Goal: Information Seeking & Learning: Learn about a topic

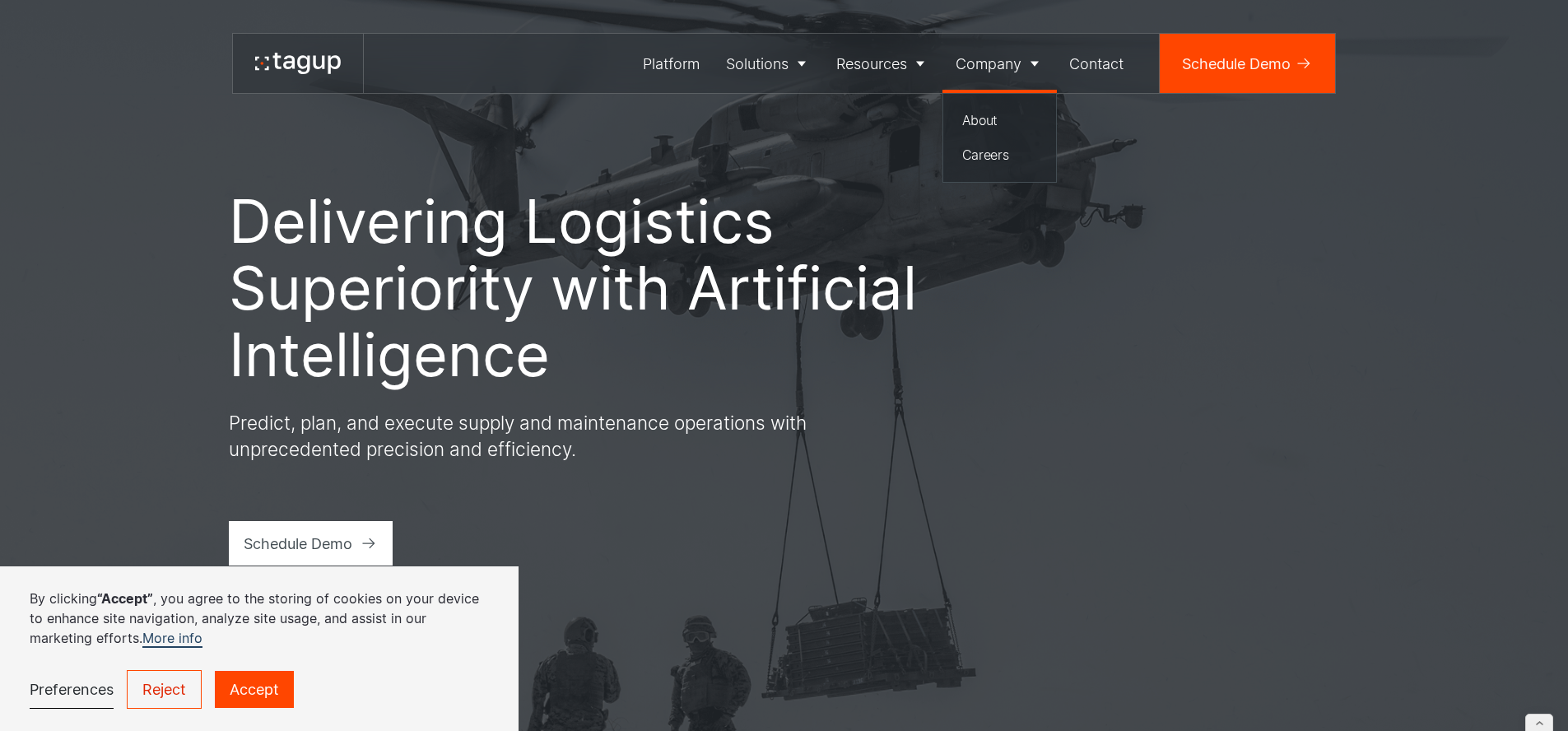
click at [1007, 64] on div "Company" at bounding box center [988, 64] width 65 height 22
click at [859, 188] on div "Blog" at bounding box center [894, 189] width 101 height 19
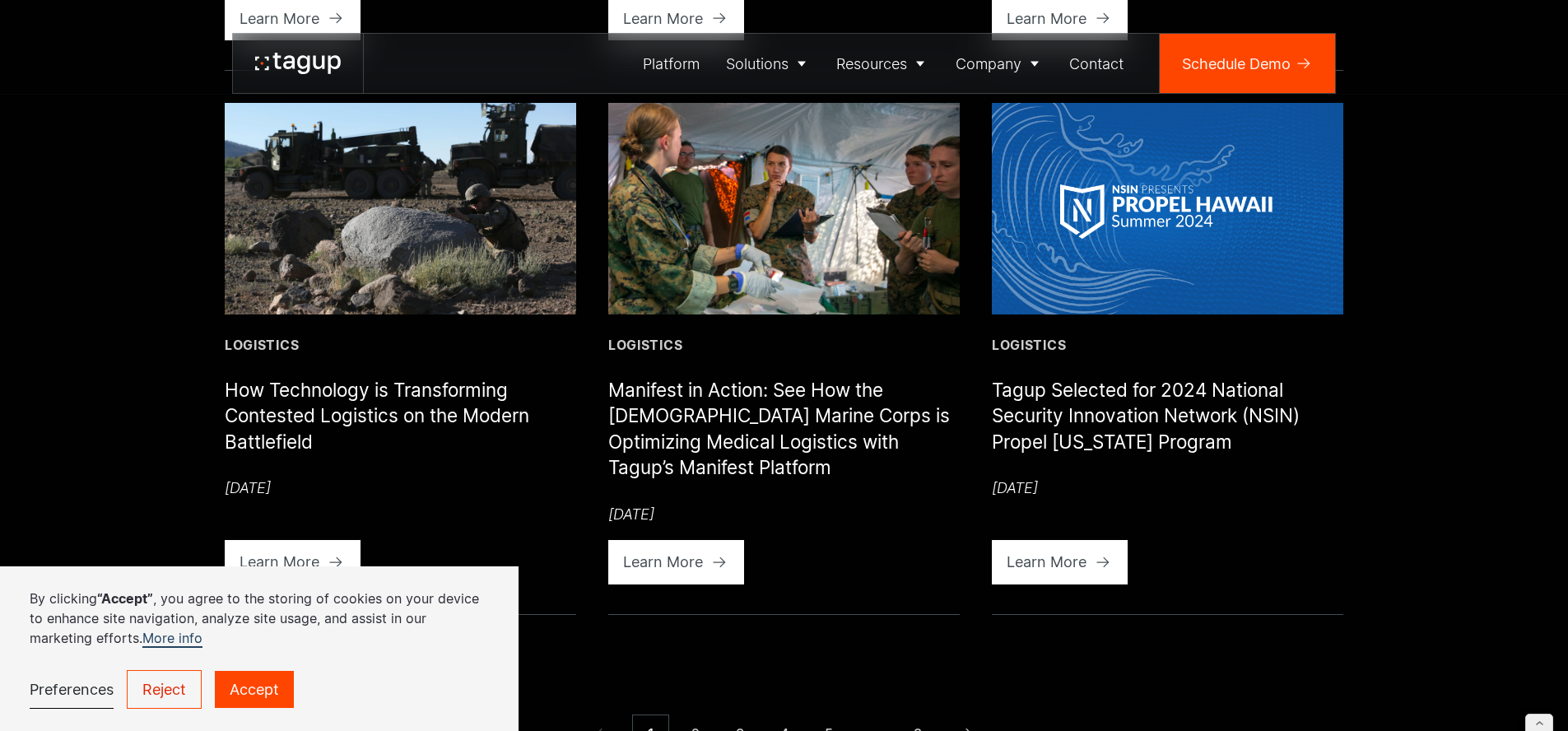
scroll to position [1829, 0]
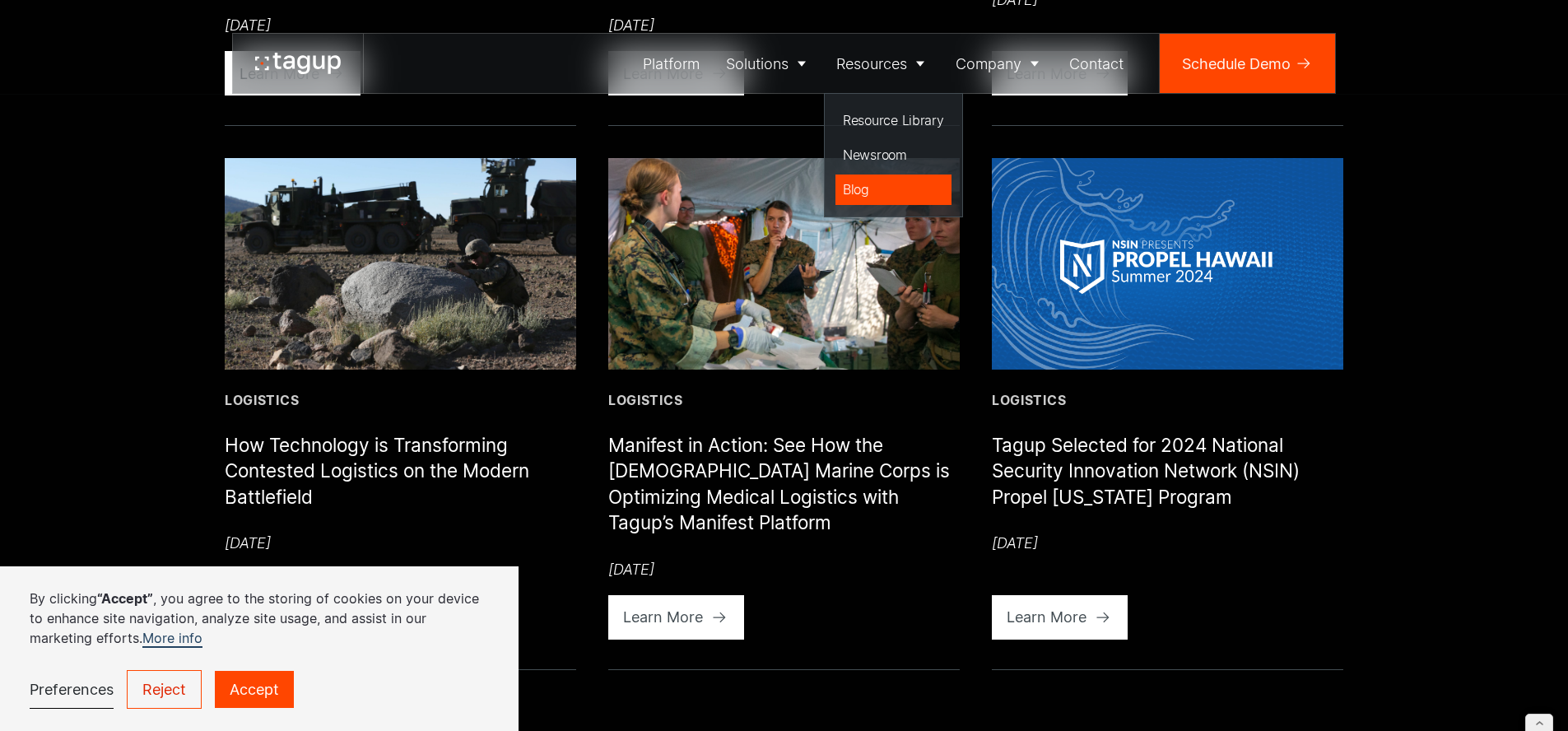
click at [861, 192] on div "Blog" at bounding box center [894, 189] width 101 height 19
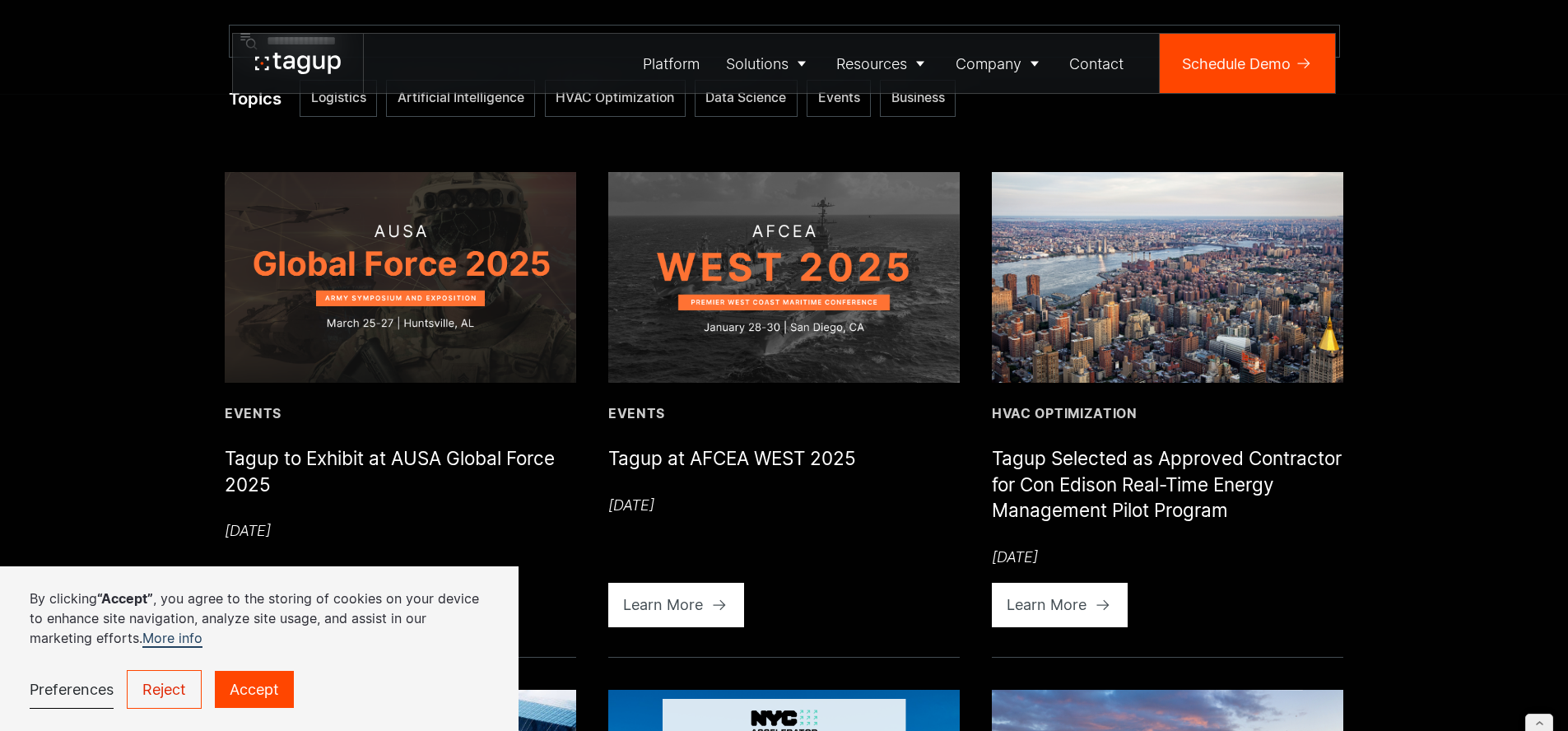
scroll to position [1352, 0]
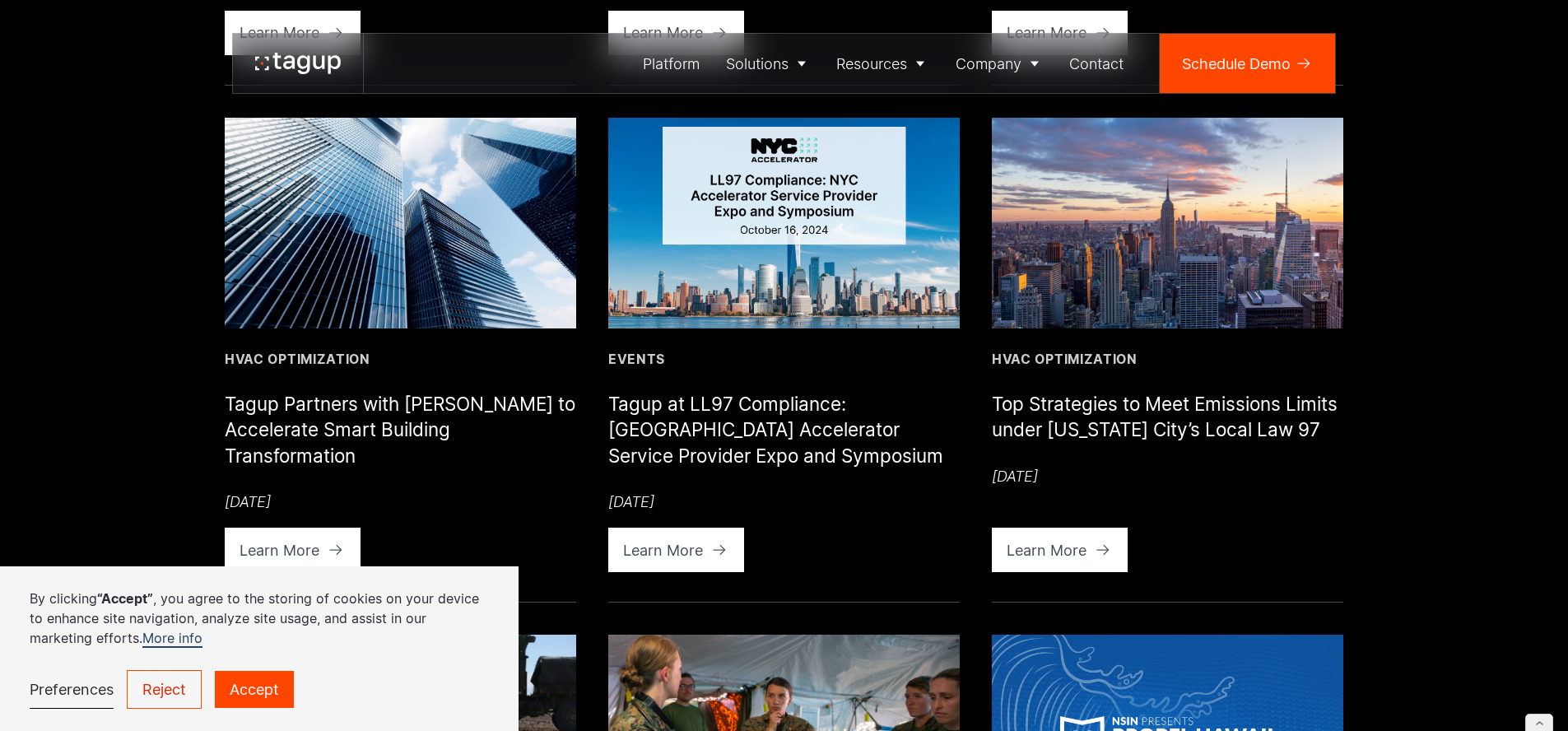
click at [1097, 263] on img at bounding box center [1167, 223] width 351 height 211
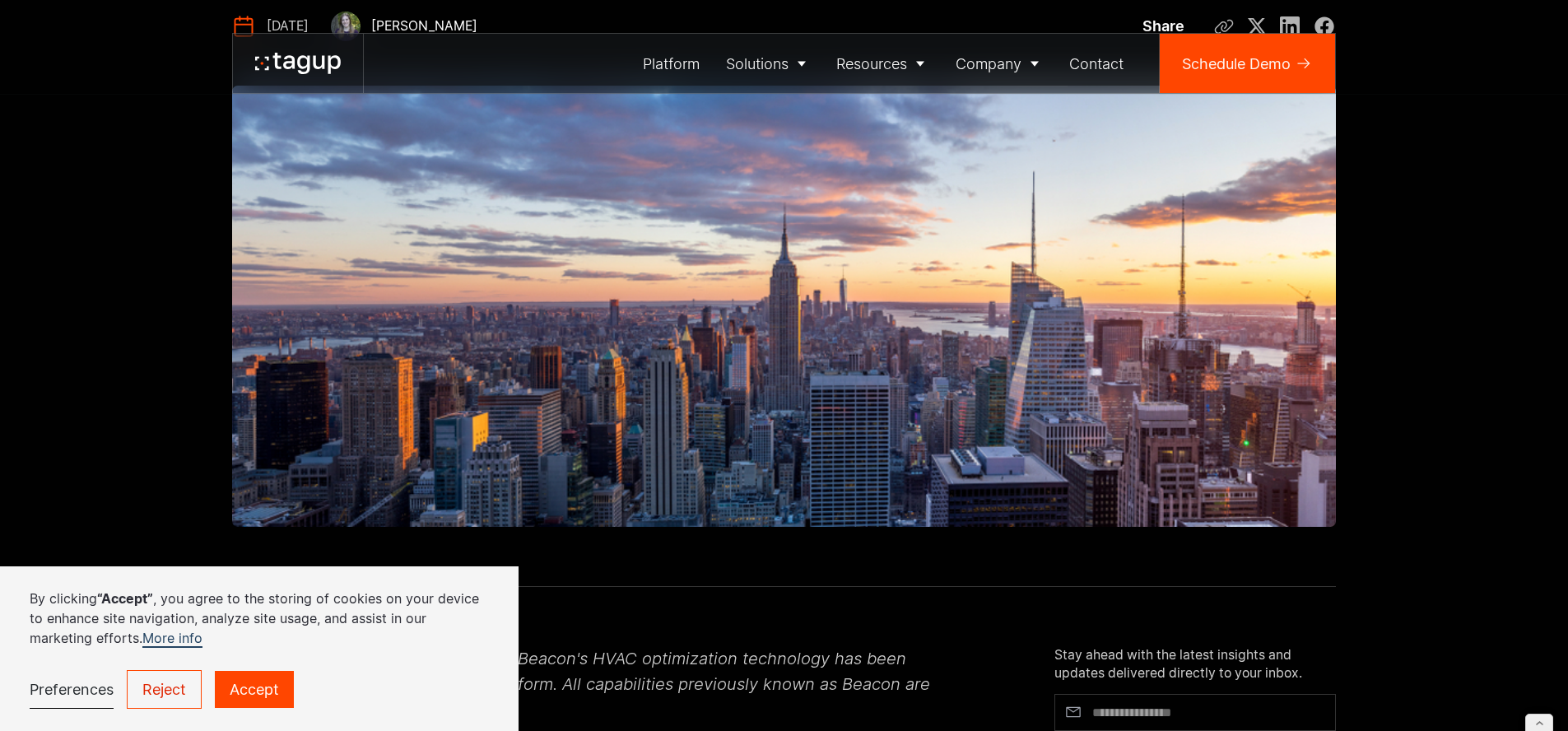
scroll to position [321, 0]
